Goal: Check status

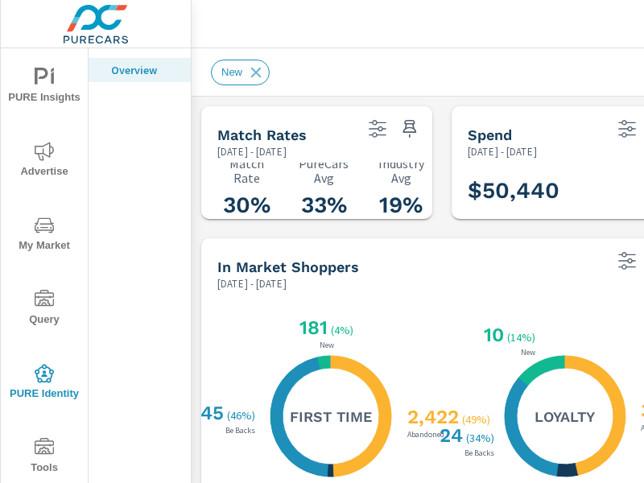
scroll to position [189, 0]
